Goal: Navigation & Orientation: Find specific page/section

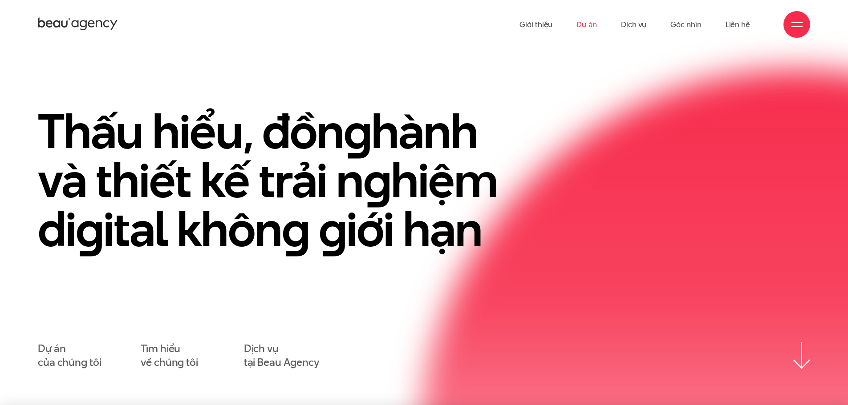
click at [597, 24] on link "Dự án" at bounding box center [586, 24] width 20 height 49
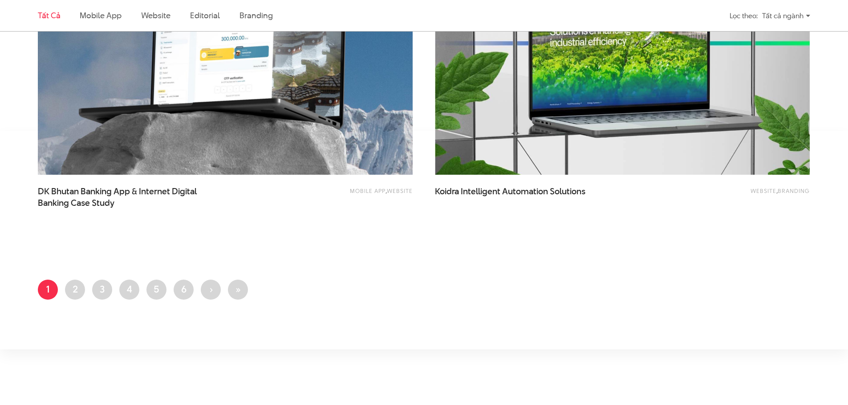
scroll to position [2270, 0]
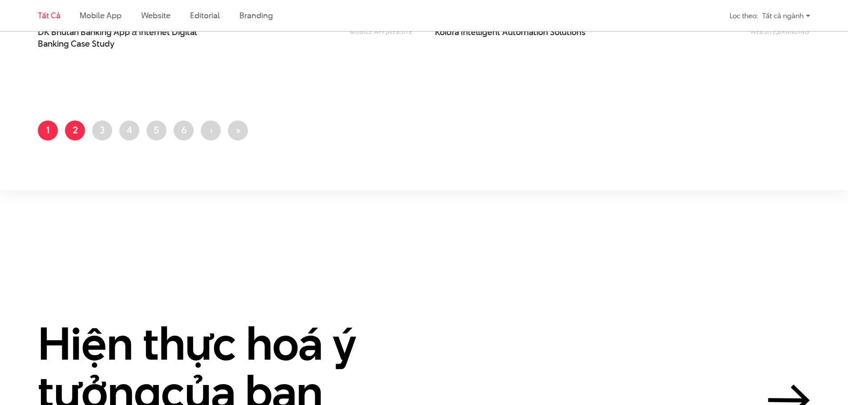
click at [75, 134] on link "Trang 2" at bounding box center [75, 131] width 20 height 20
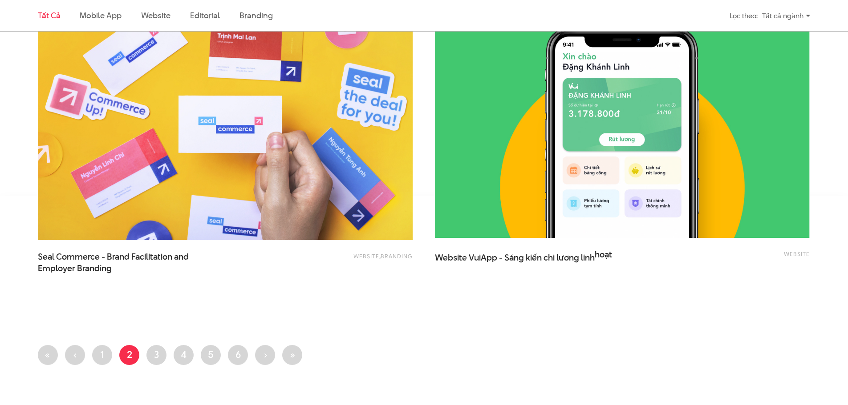
scroll to position [1869, 0]
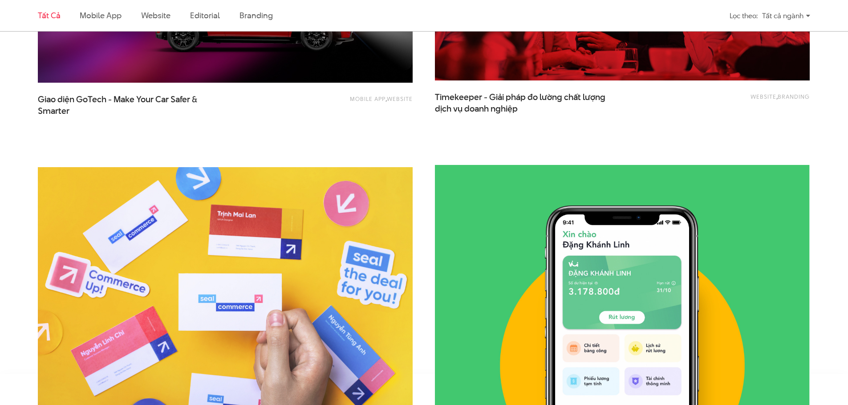
click at [535, 95] on span "Timekeeper - Giải pháp đo lường chất lượng dịch vụ doanh nghiệp" at bounding box center [524, 103] width 178 height 22
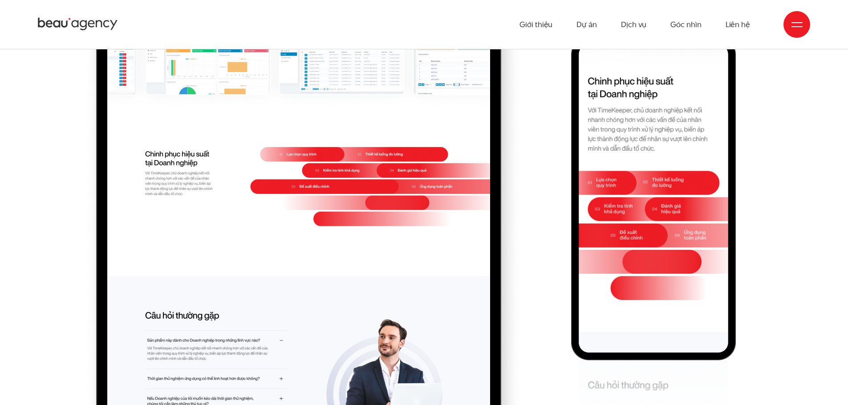
scroll to position [7247, 0]
